Goal: Use online tool/utility

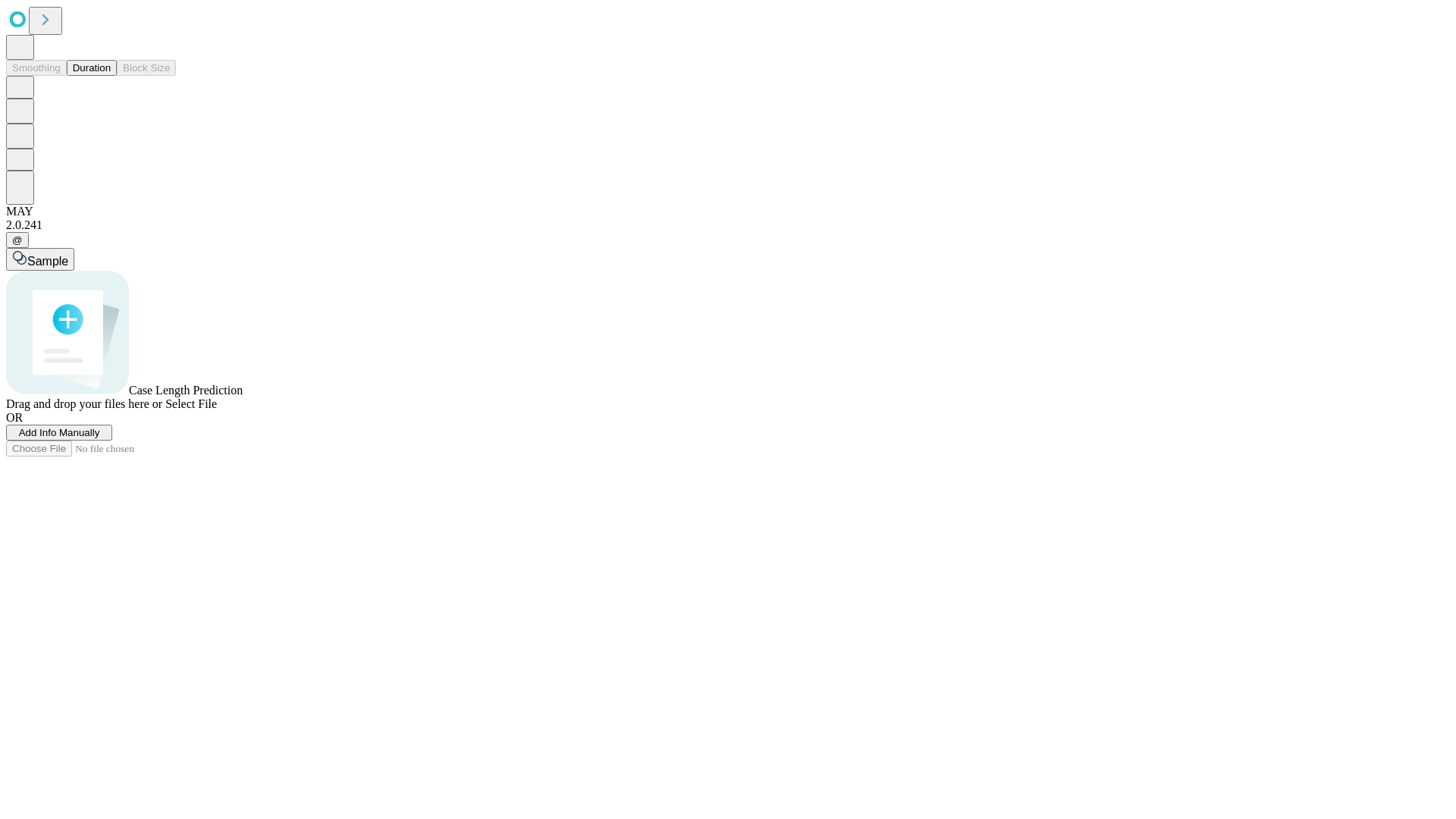
click at [217, 411] on span "Select File" at bounding box center [191, 404] width 51 height 13
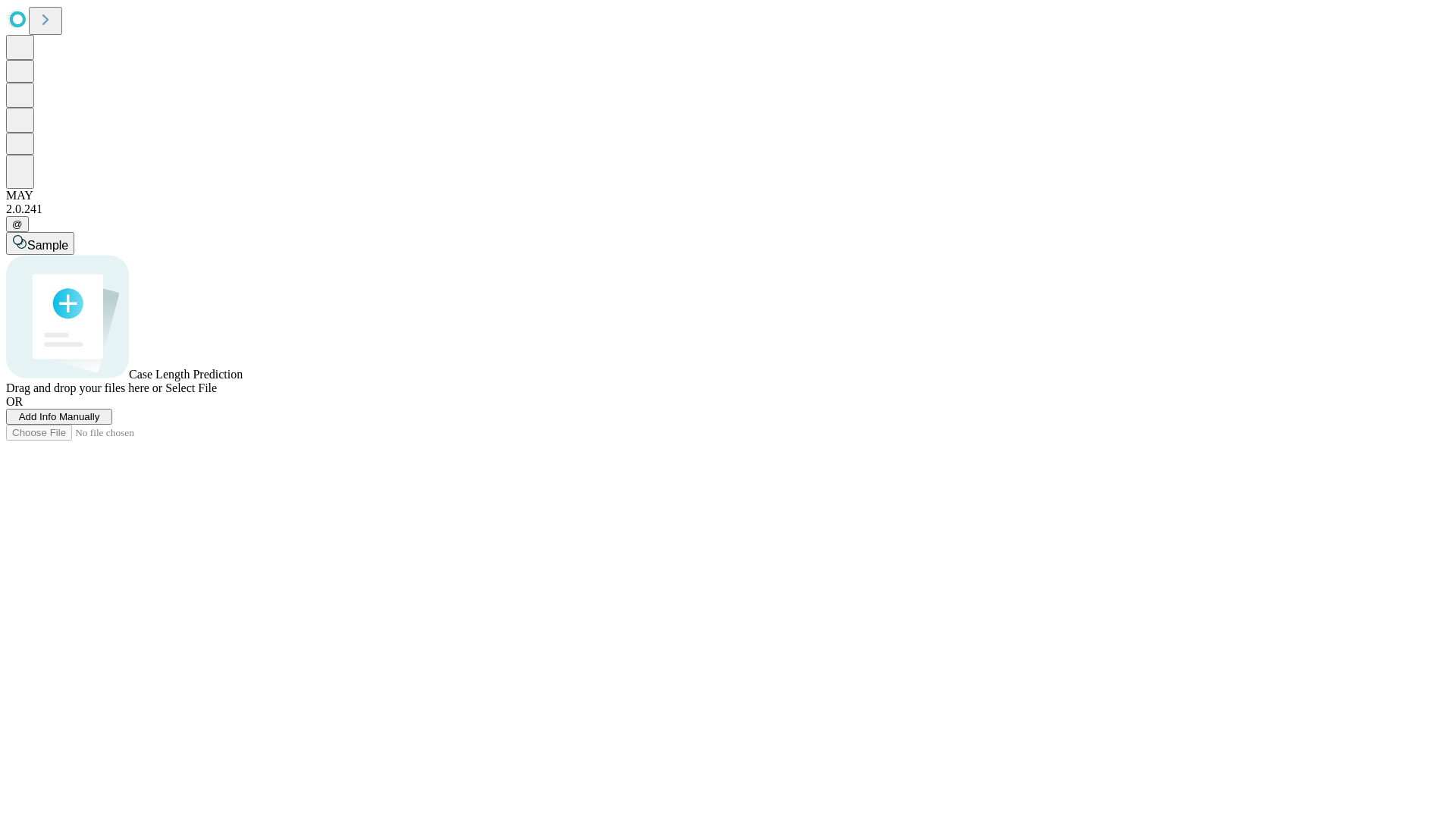
click at [217, 395] on span "Select File" at bounding box center [191, 388] width 51 height 13
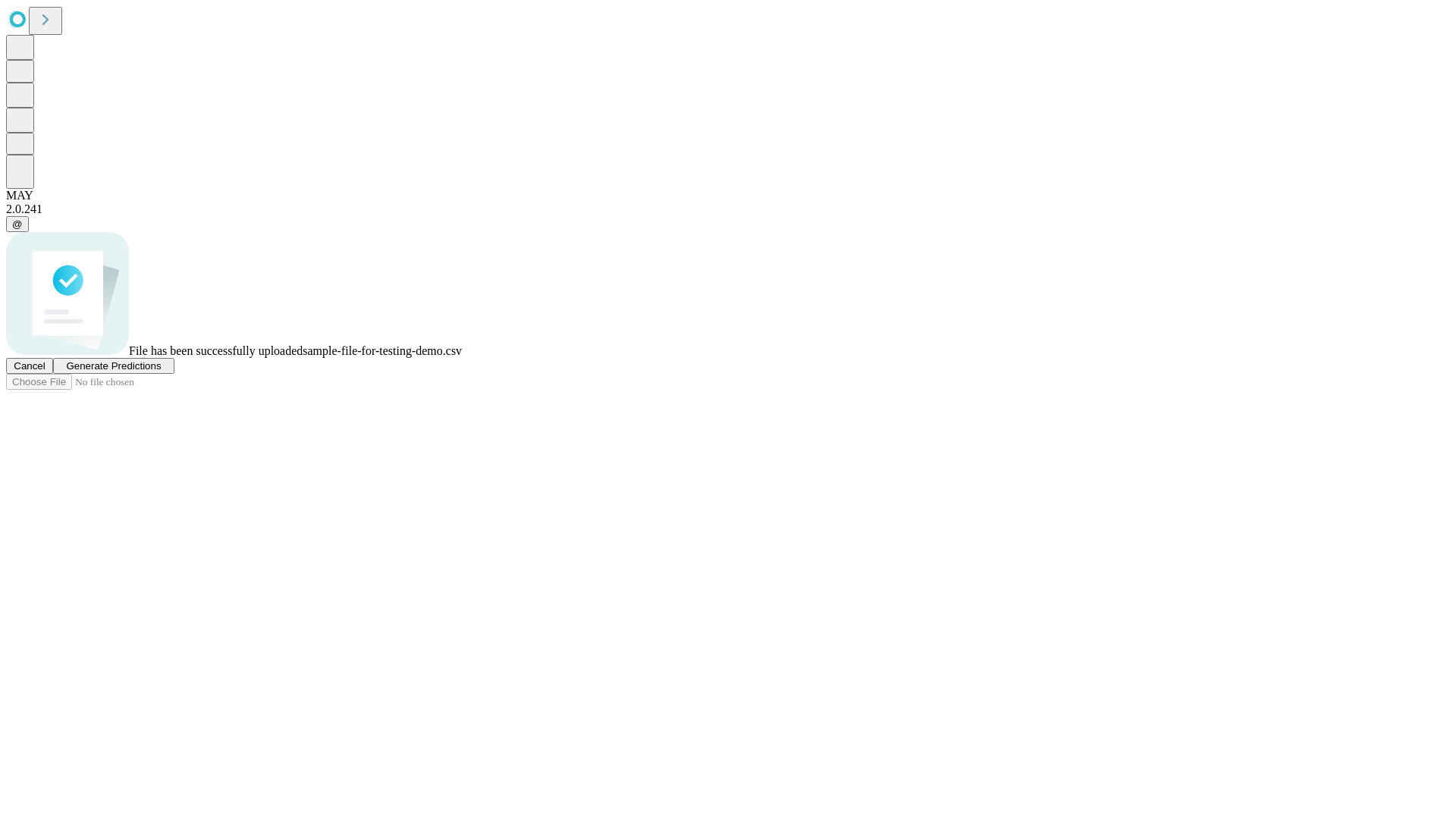
click at [161, 372] on span "Generate Predictions" at bounding box center [113, 366] width 95 height 11
